Goal: Find specific page/section: Find specific page/section

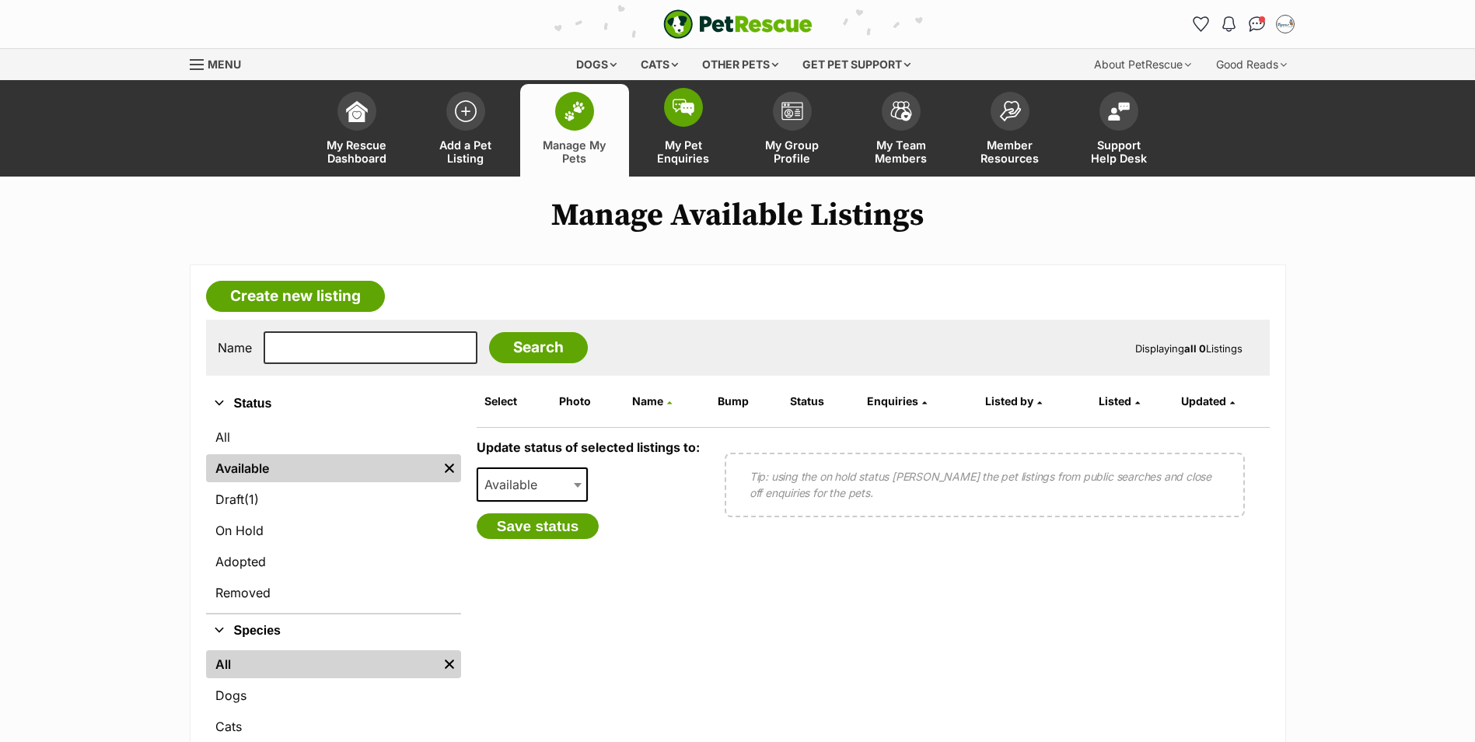
click at [687, 117] on span at bounding box center [683, 107] width 39 height 39
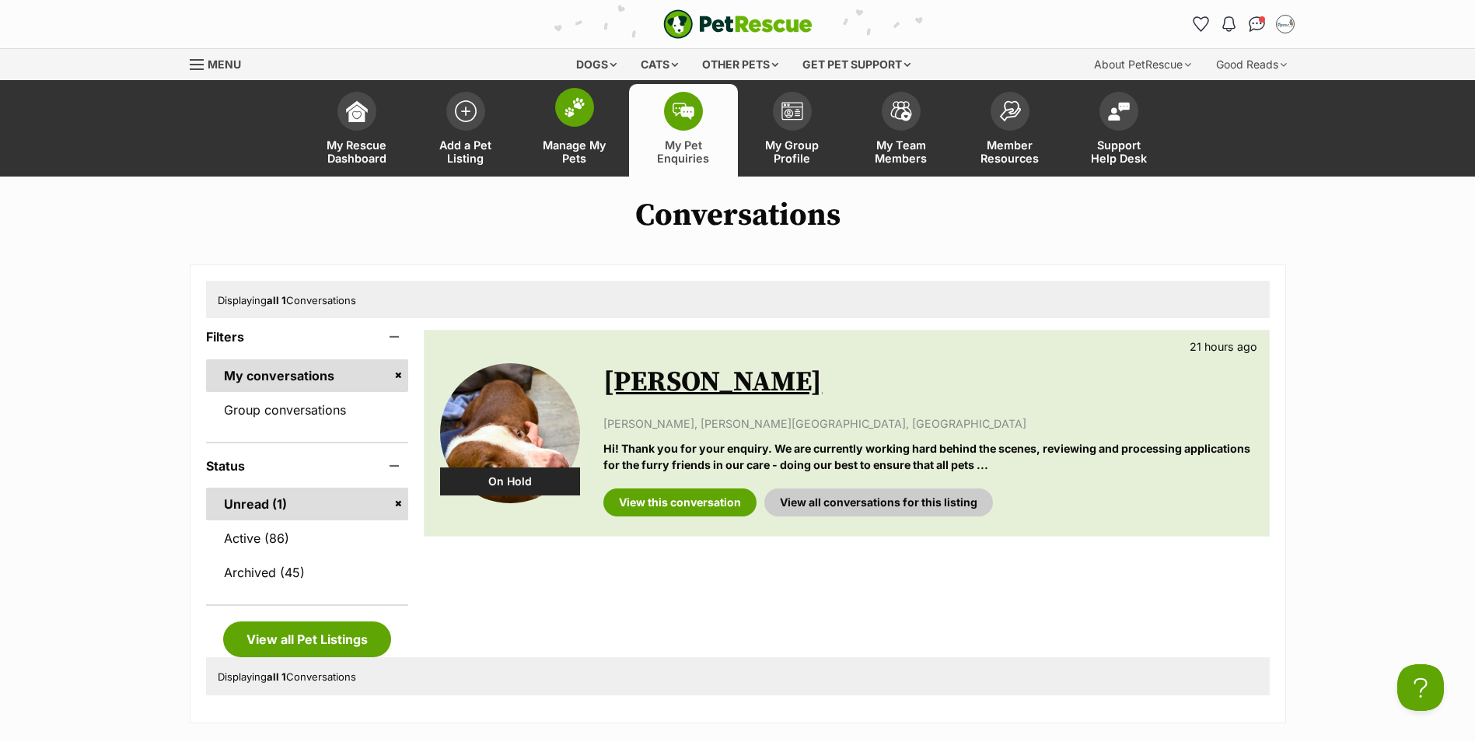
click at [574, 114] on img at bounding box center [575, 107] width 22 height 20
